Goal: Task Accomplishment & Management: Manage account settings

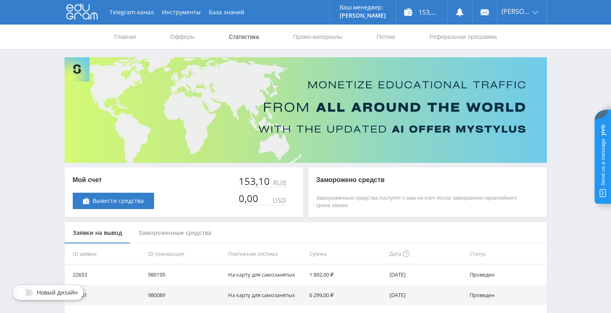
click at [236, 32] on link "Статистика" at bounding box center [244, 37] width 32 height 25
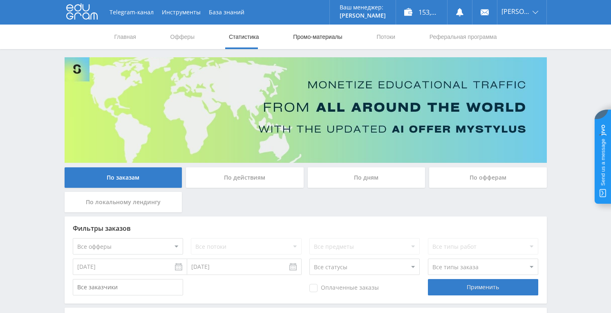
click at [327, 40] on link "Промо-материалы" at bounding box center [317, 37] width 51 height 25
select select "376"
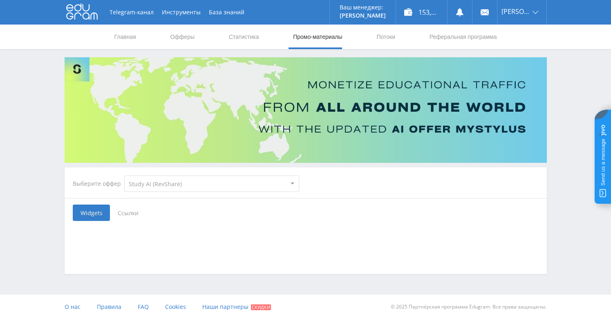
click at [177, 180] on select "MyStylus MyStylus - Revshare Кампус AI Studybay Автор24 Studybay Brazil Study A…" at bounding box center [211, 183] width 175 height 16
select select "340"
click at [124, 175] on select "MyStylus MyStylus - Revshare Кампус AI Studybay Автор24 Studybay Brazil Study A…" at bounding box center [211, 183] width 175 height 16
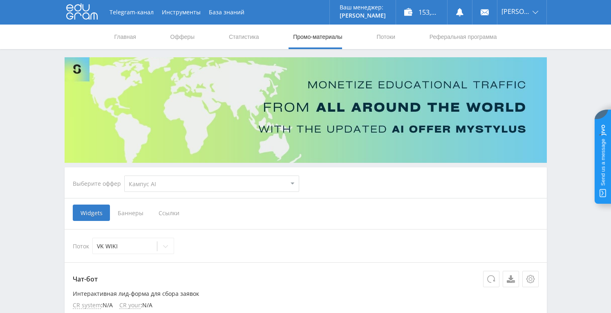
click at [124, 212] on span "Баннеры" at bounding box center [130, 212] width 41 height 16
click at [0, 0] on input "Баннеры" at bounding box center [0, 0] width 0 height 0
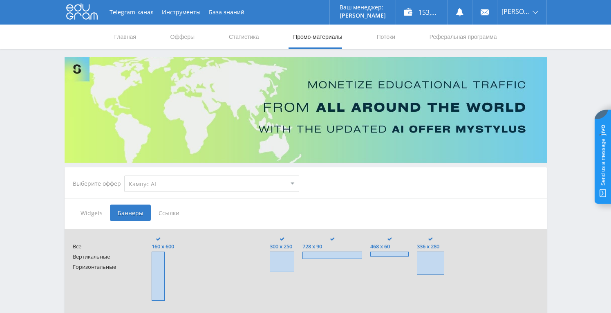
click at [163, 211] on span "Ссылки" at bounding box center [169, 212] width 36 height 16
click at [0, 0] on input "Ссылки" at bounding box center [0, 0] width 0 height 0
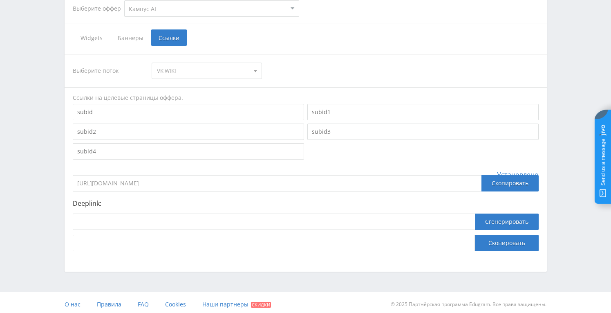
scroll to position [179, 0]
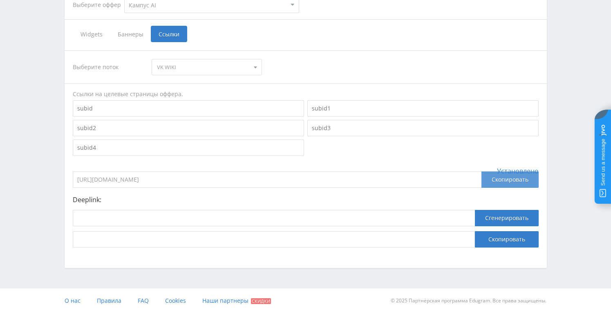
click at [501, 186] on div "Скопировать" at bounding box center [509, 179] width 57 height 16
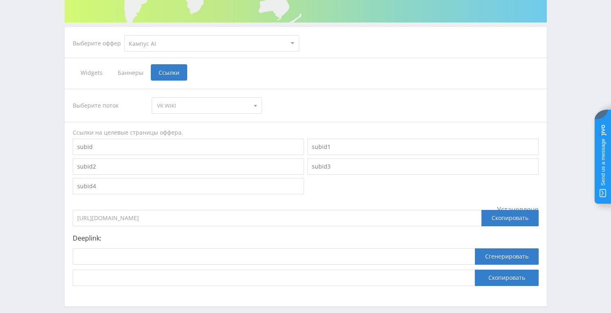
scroll to position [24, 0]
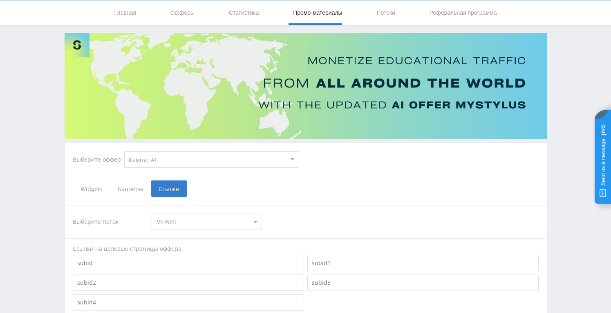
click at [154, 154] on select "MyStylus MyStylus - Revshare Кампус AI Studybay Автор24 Studybay Brazil Study A…" at bounding box center [211, 159] width 175 height 16
select select "1"
click at [124, 151] on select "MyStylus MyStylus - Revshare Кампус AI Studybay Автор24 Studybay Brazil Study A…" at bounding box center [211, 159] width 175 height 16
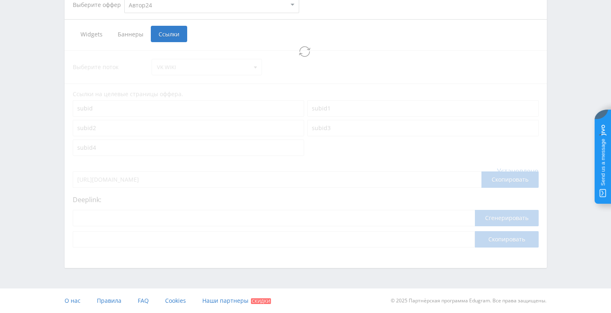
select select "1"
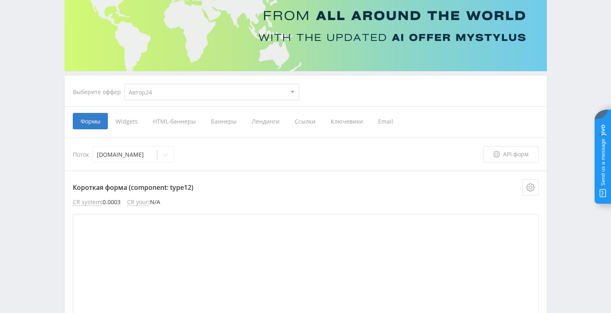
scroll to position [125, 0]
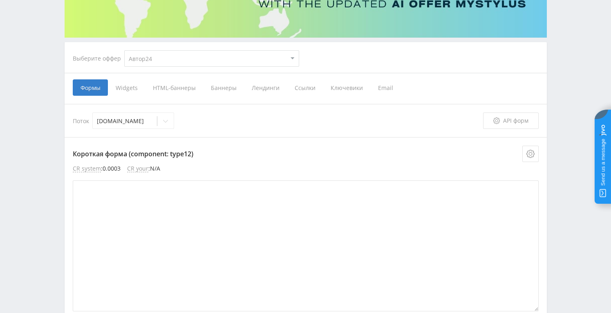
click at [300, 89] on span "Ссылки" at bounding box center [305, 87] width 36 height 16
click at [0, 0] on input "Ссылки" at bounding box center [0, 0] width 0 height 0
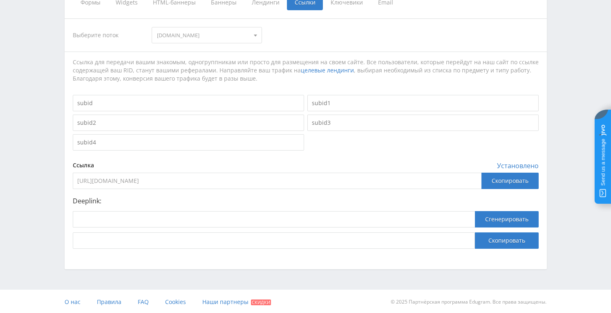
scroll to position [212, 0]
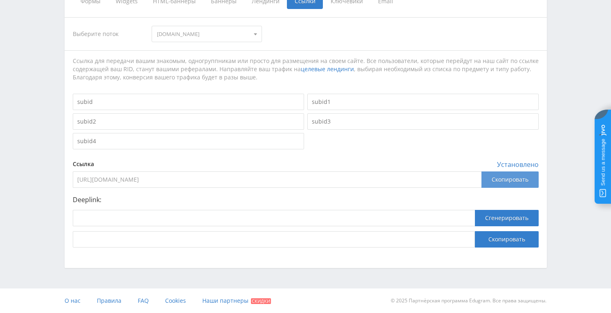
click at [518, 181] on div "Скопировать" at bounding box center [509, 179] width 57 height 16
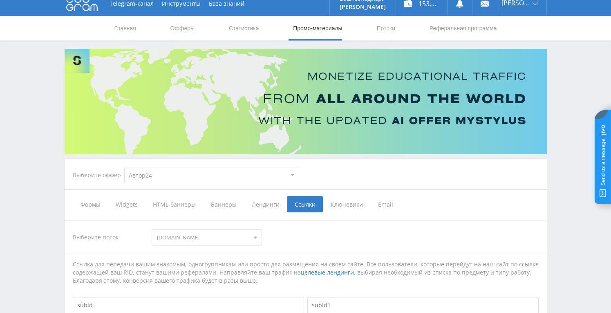
scroll to position [0, 0]
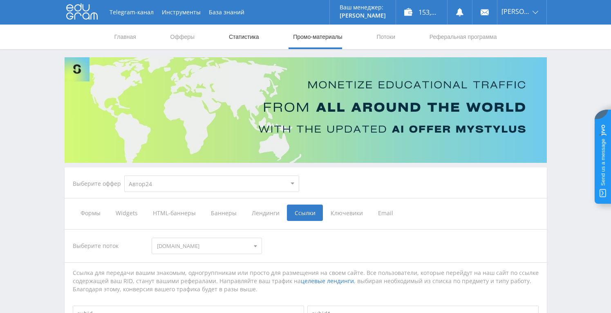
click at [246, 36] on link "Статистика" at bounding box center [244, 37] width 32 height 25
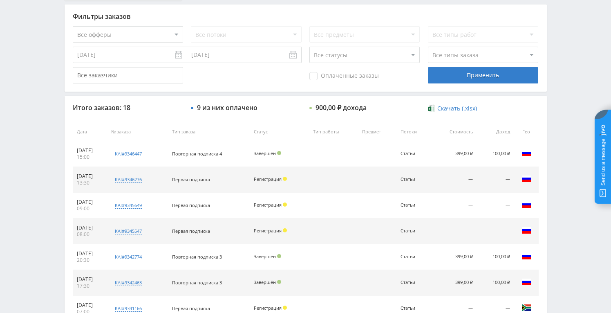
scroll to position [253, 0]
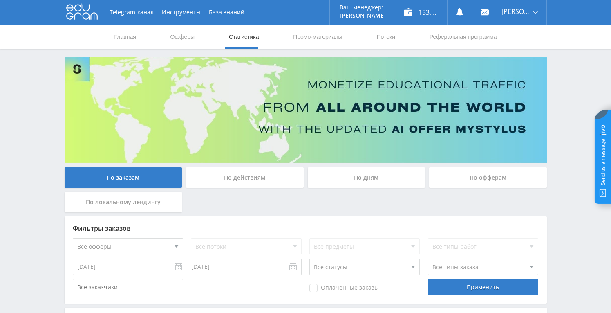
click at [356, 177] on div "По дням" at bounding box center [367, 177] width 118 height 20
click at [0, 0] on input "По дням" at bounding box center [0, 0] width 0 height 0
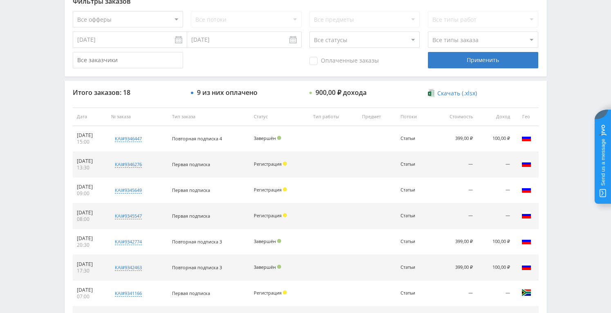
scroll to position [139, 0]
